Goal: Task Accomplishment & Management: Use online tool/utility

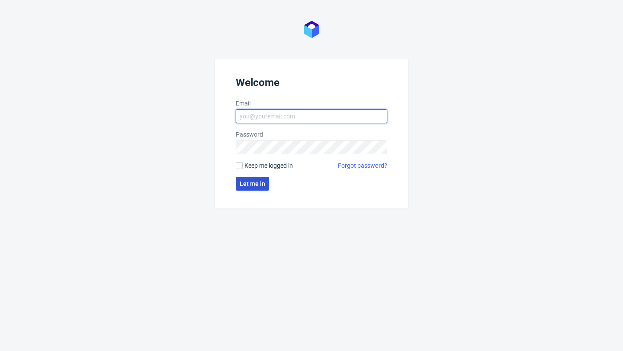
type input "sandra.beska@packhelp.com"
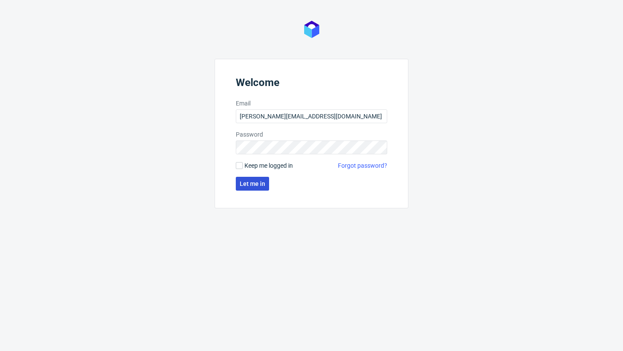
click at [255, 178] on button "Let me in" at bounding box center [252, 184] width 33 height 14
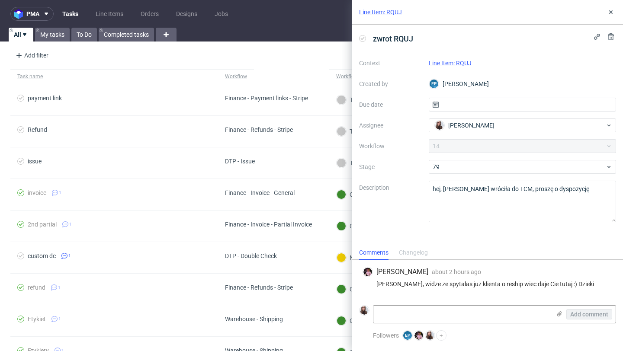
click at [458, 62] on link "Line Item: RQUJ" at bounding box center [450, 63] width 43 height 7
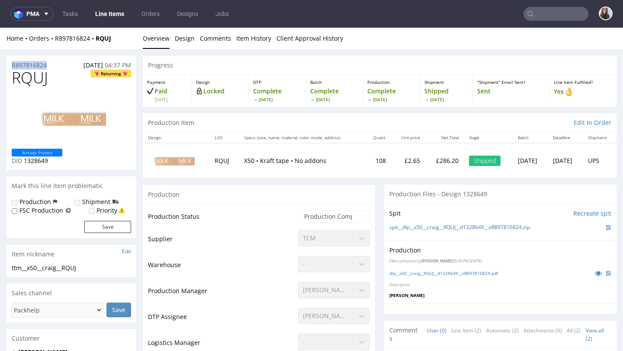
drag, startPoint x: 56, startPoint y: 62, endPoint x: 6, endPoint y: 67, distance: 50.0
click at [6, 67] on div "R897816824 [DATE] 04:37 PM" at bounding box center [71, 63] width 130 height 14
copy p "R897816824"
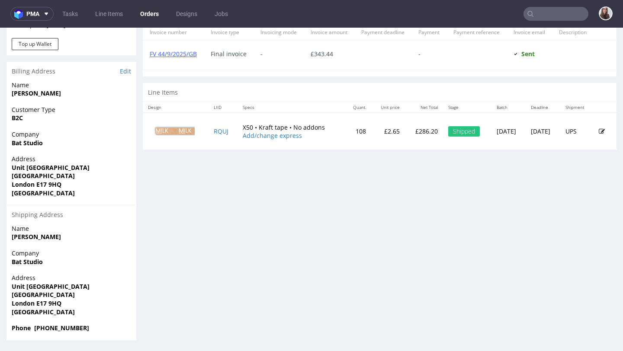
scroll to position [2, 0]
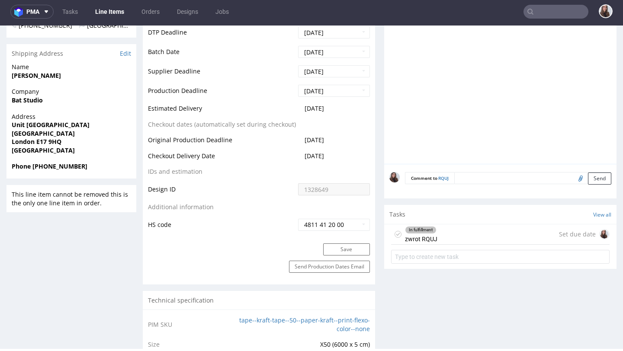
scroll to position [372, 0]
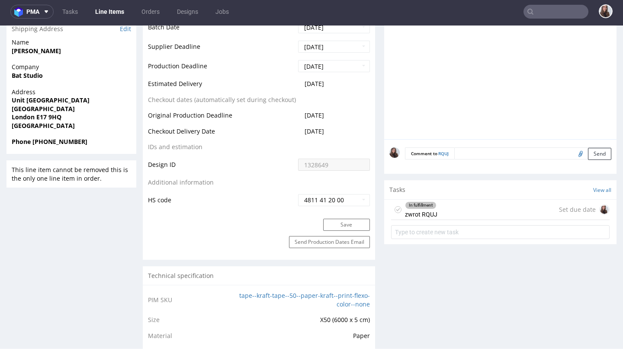
click at [459, 209] on div "In fulfillment zwrot RQUJ Set due date" at bounding box center [500, 210] width 219 height 20
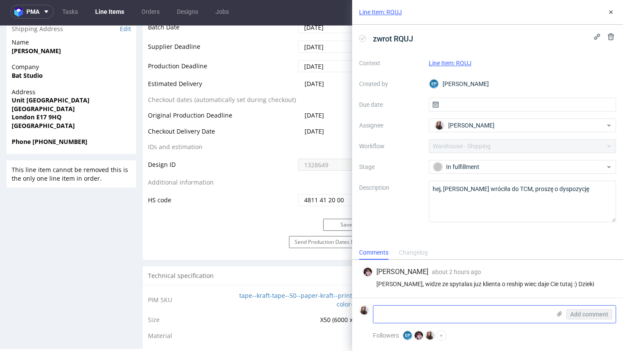
click at [411, 320] on textarea at bounding box center [461, 314] width 177 height 17
paste textarea "[URL][DOMAIN_NAME]"
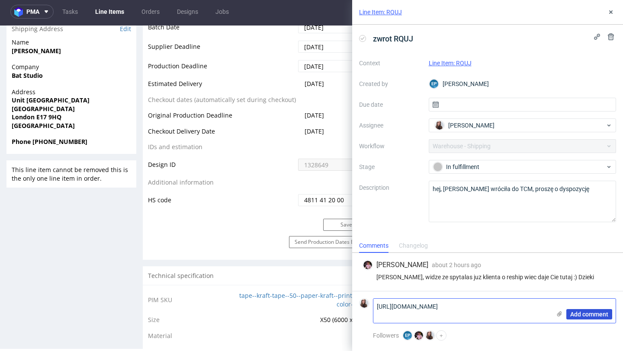
type textarea "[URL][DOMAIN_NAME]"
click at [575, 313] on span "Add comment" at bounding box center [589, 315] width 38 height 6
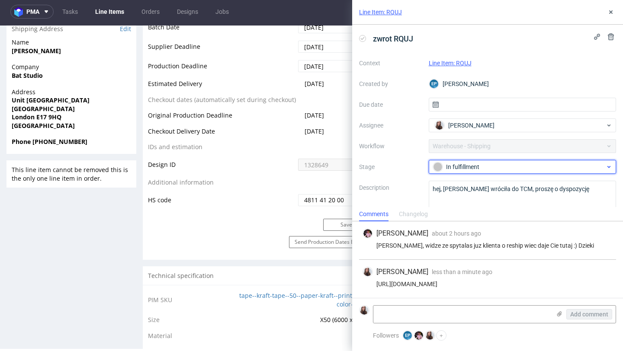
click at [507, 164] on div "In fulfillment" at bounding box center [519, 167] width 172 height 10
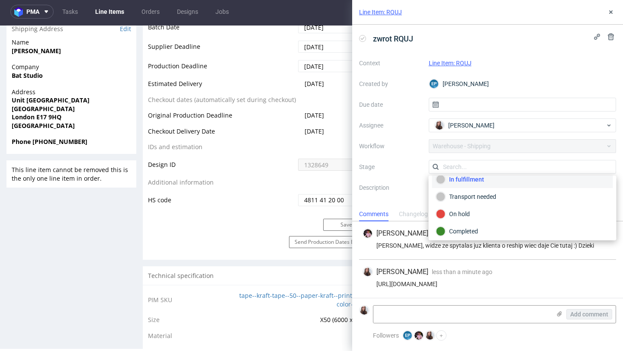
scroll to position [46, 0]
click at [465, 213] on div "On hold" at bounding box center [522, 211] width 173 height 10
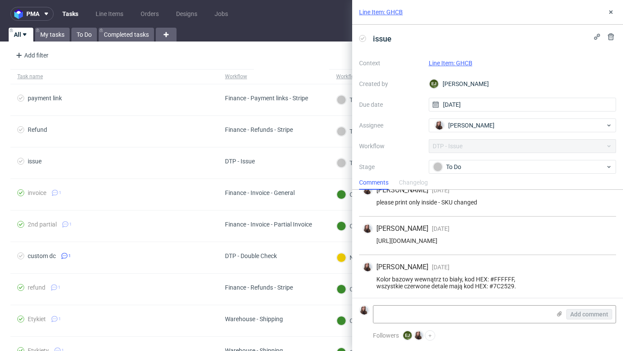
scroll to position [72, 0]
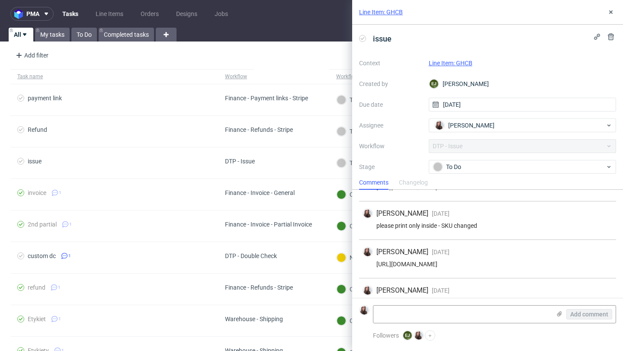
drag, startPoint x: 567, startPoint y: 260, endPoint x: 478, endPoint y: 260, distance: 89.6
click at [478, 260] on div "Sandra Beśka 2 days ago 1st Oct 2025, 08:20 https://packhelp.de/editor/product/…" at bounding box center [487, 259] width 257 height 39
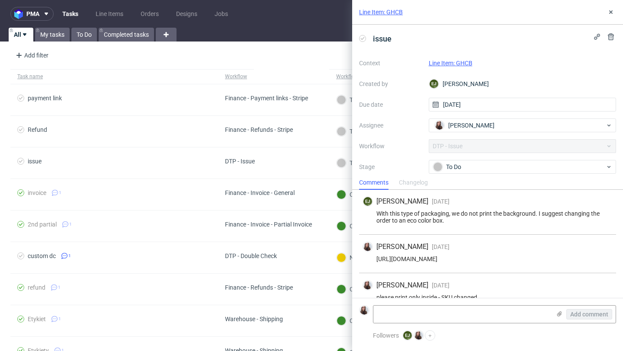
scroll to position [0, 0]
drag, startPoint x: 592, startPoint y: 261, endPoint x: 358, endPoint y: 261, distance: 234.5
copy div "https://app-eu1.hubspot.com/contacts/25600958/record/0-5/234500124907/"
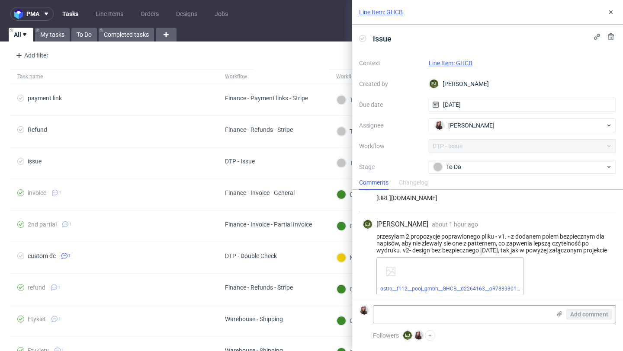
scroll to position [458, 0]
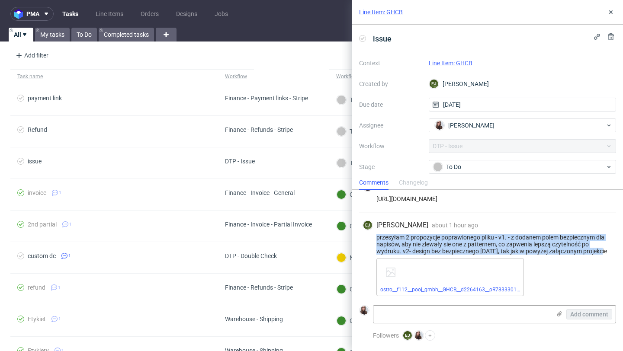
drag, startPoint x: 376, startPoint y: 236, endPoint x: 615, endPoint y: 253, distance: 239.4
click at [615, 253] on div "EJ Elżbieta Jelińska about 1 hour ago 3rd Oct 2025, 11:11 przesyłam 2 propozycj…" at bounding box center [487, 279] width 257 height 132
copy div "przesyłam 2 propozycje poprawionego pliku - v1. - z dodanem polem bezpiecznym d…"
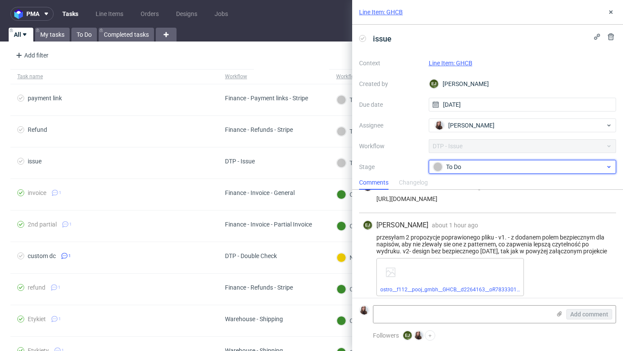
click at [465, 167] on div "To Do" at bounding box center [519, 167] width 172 height 10
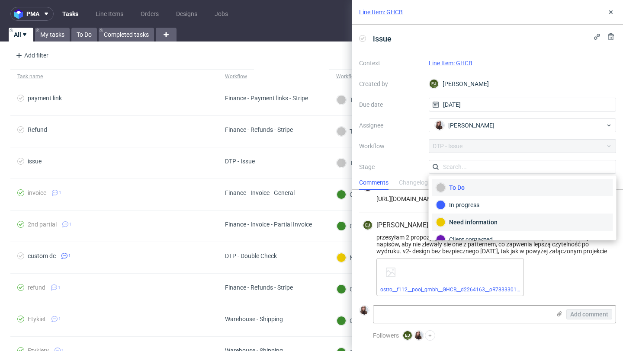
scroll to position [27, 0]
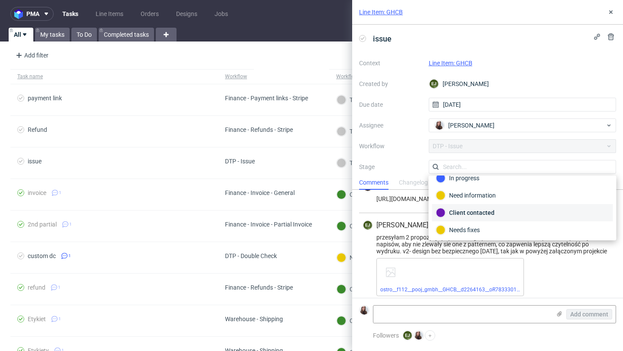
click at [462, 213] on div "Client contacted" at bounding box center [522, 213] width 173 height 10
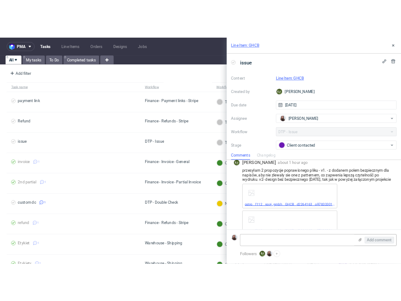
scroll to position [505, 0]
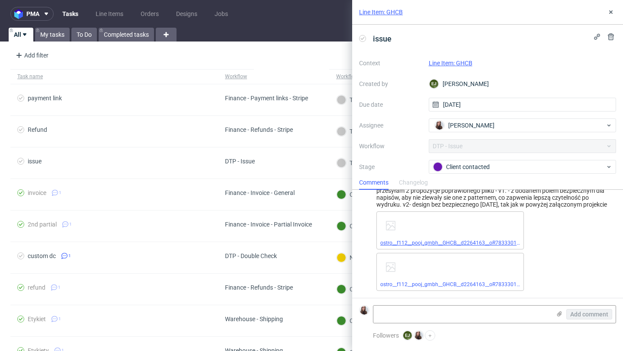
click at [424, 240] on link "ostro__f112__pooj_gmbh__GHCB__d2264163__oR783330122__inside__v2.pdf" at bounding box center [470, 243] width 180 height 6
click at [419, 285] on link "ostro__f112__pooj_gmbh__GHCB__d2264163__oR783330122__inside__v1.pdf" at bounding box center [470, 285] width 180 height 6
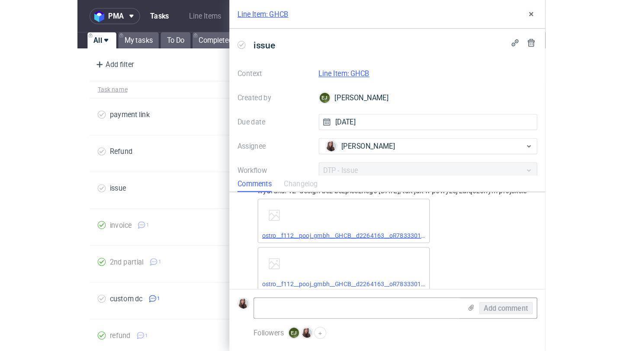
scroll to position [530, 0]
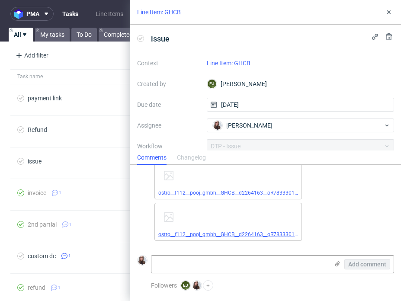
click at [252, 235] on link "ostro__f112__pooj_gmbh__GHCB__d2264163__oR783330122__inside__v1.pdf" at bounding box center [248, 234] width 180 height 6
click at [158, 231] on link "ostro__f112__pooj_gmbh__GHCB__d2264163__oR783330122__inside__v1.pdf" at bounding box center [248, 234] width 180 height 6
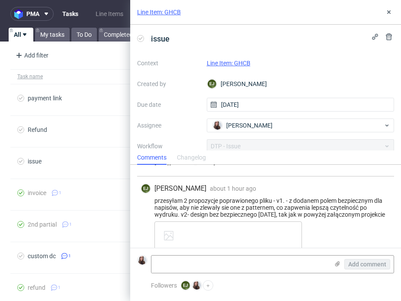
scroll to position [463, 0]
